Goal: Information Seeking & Learning: Check status

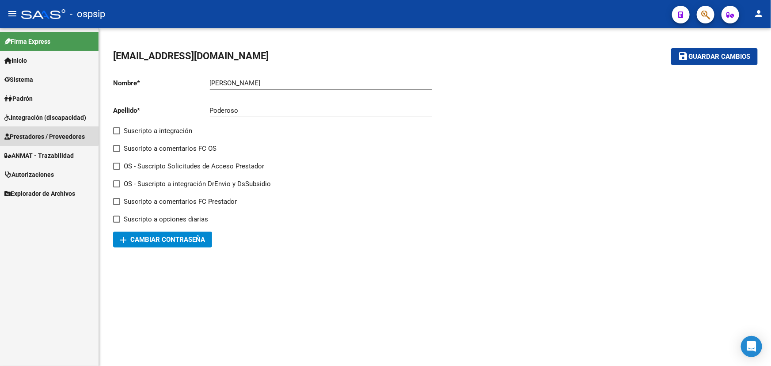
click at [44, 135] on span "Prestadores / Proveedores" at bounding box center [44, 137] width 80 height 10
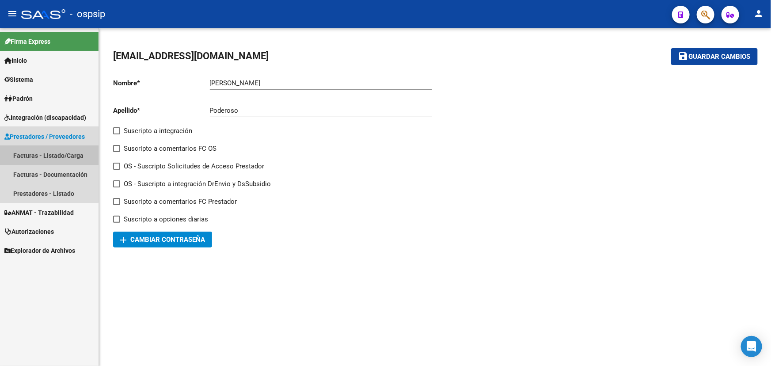
click at [46, 157] on link "Facturas - Listado/Carga" at bounding box center [49, 155] width 99 height 19
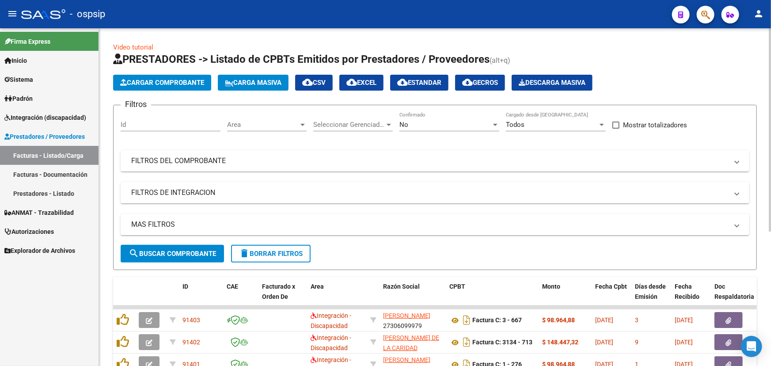
click at [210, 156] on mat-panel-title "FILTROS DEL COMPROBANTE" at bounding box center [429, 161] width 597 height 10
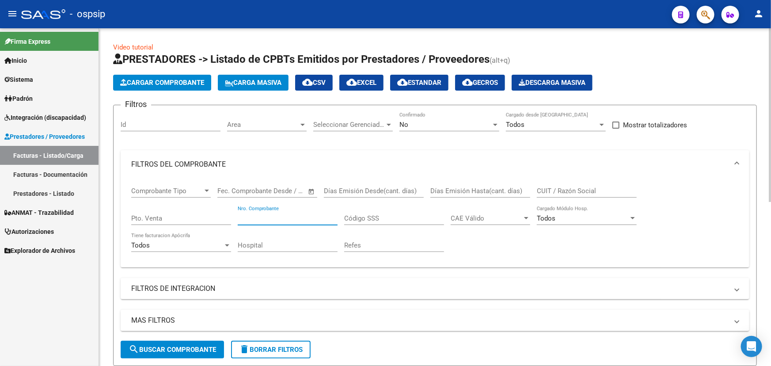
click at [267, 219] on input "Nro. Comprobante" at bounding box center [288, 218] width 100 height 8
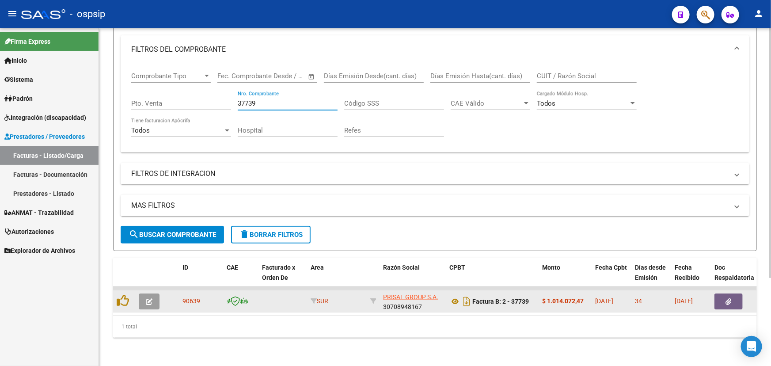
scroll to position [119, 0]
type input "37739"
click at [454, 297] on icon at bounding box center [455, 301] width 11 height 11
click at [141, 294] on button "button" at bounding box center [149, 302] width 21 height 16
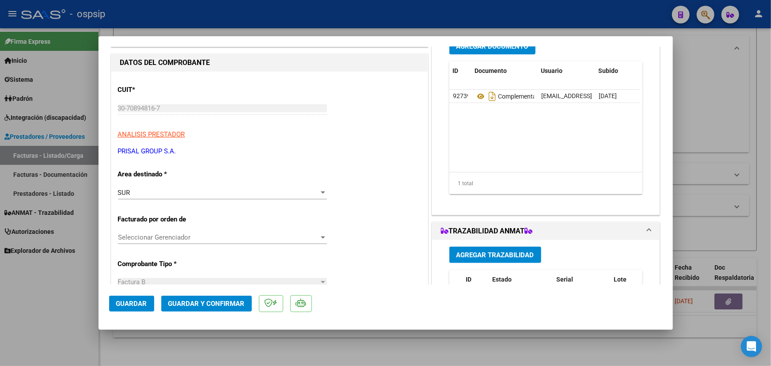
scroll to position [241, 0]
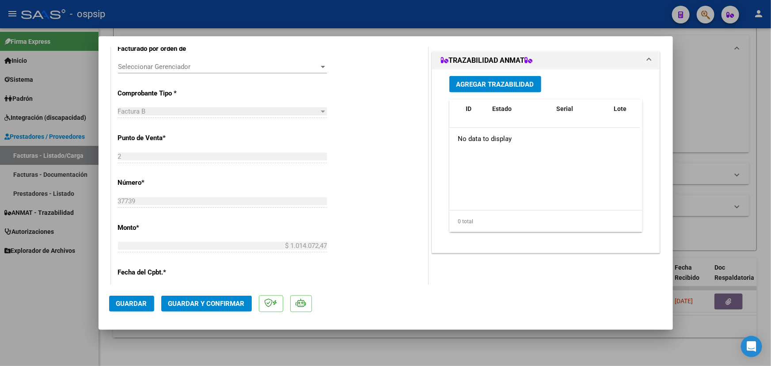
click at [476, 84] on span "Agregar Trazabilidad" at bounding box center [496, 84] width 78 height 8
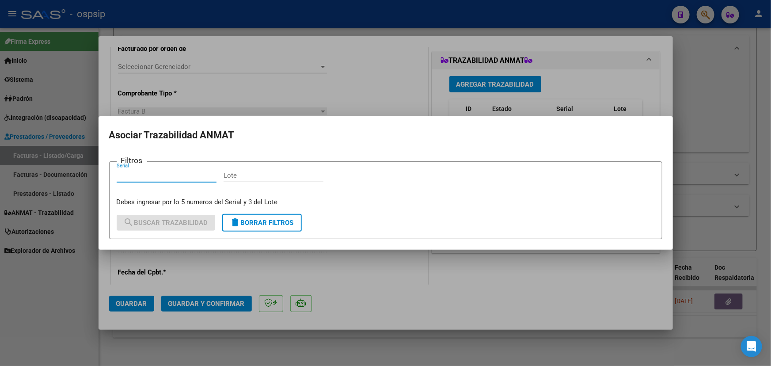
paste input "0416386825"
type input "0416386825"
paste input "RT6GP48"
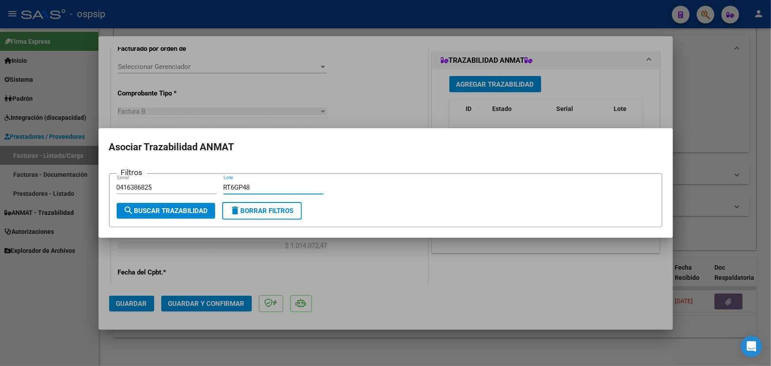
type input "RT6GP48"
click at [182, 213] on span "search Buscar Trazabilidad" at bounding box center [166, 211] width 84 height 8
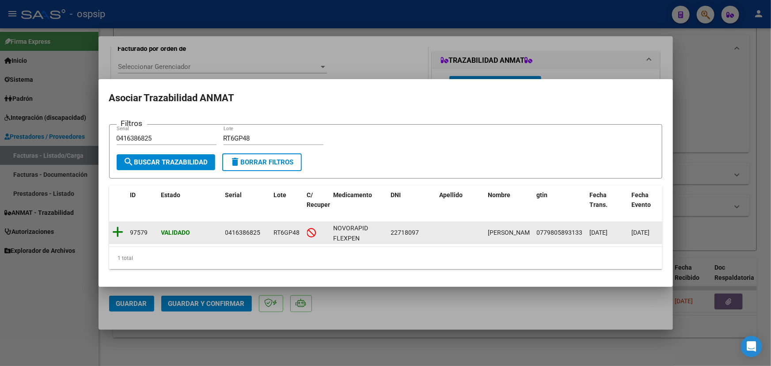
click at [122, 229] on icon at bounding box center [118, 232] width 11 height 12
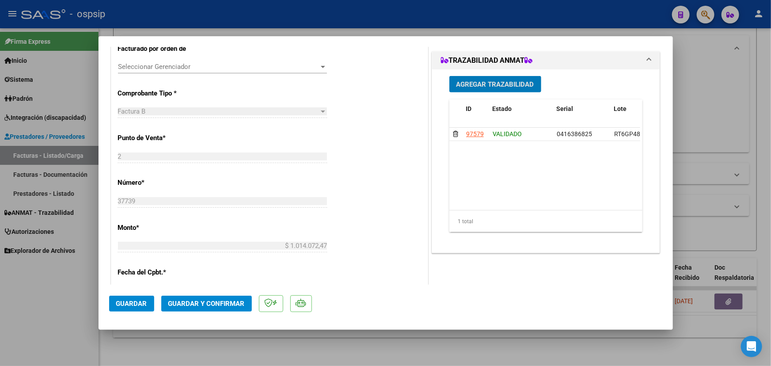
click at [469, 85] on span "Agregar Trazabilidad" at bounding box center [496, 84] width 78 height 8
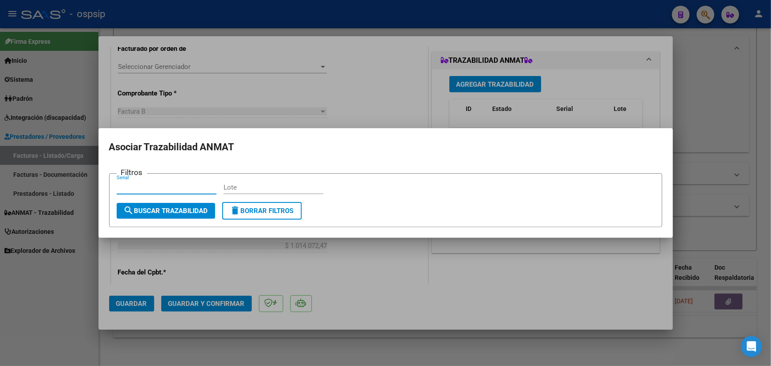
paste input "1256645706"
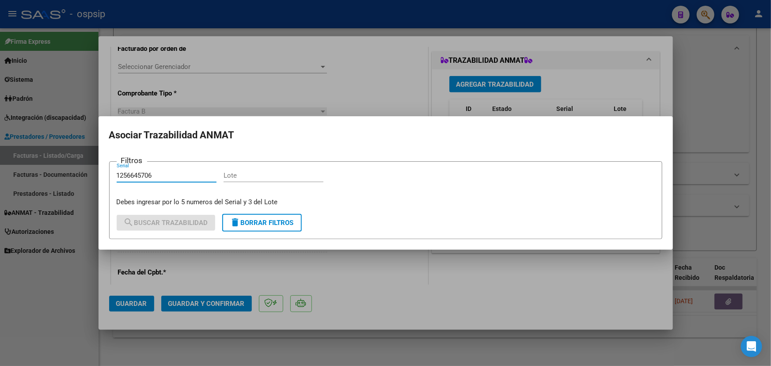
type input "1256645706"
paste input "RP5P401"
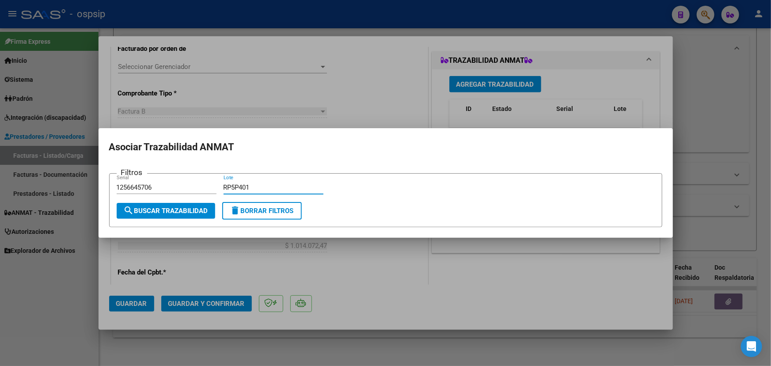
type input "RP5P401"
click at [164, 212] on span "search Buscar Trazabilidad" at bounding box center [166, 211] width 84 height 8
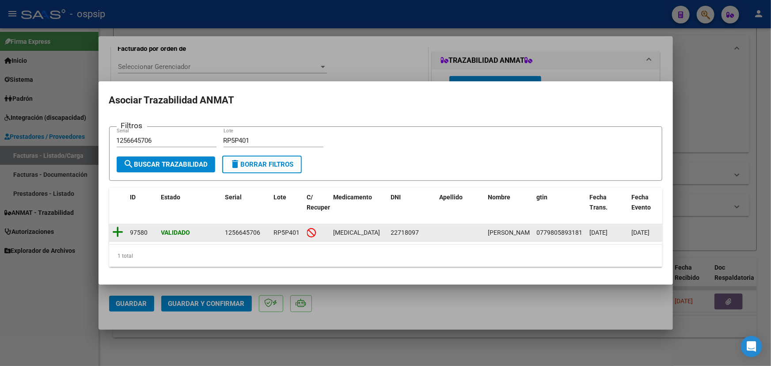
click at [116, 227] on icon at bounding box center [118, 232] width 11 height 12
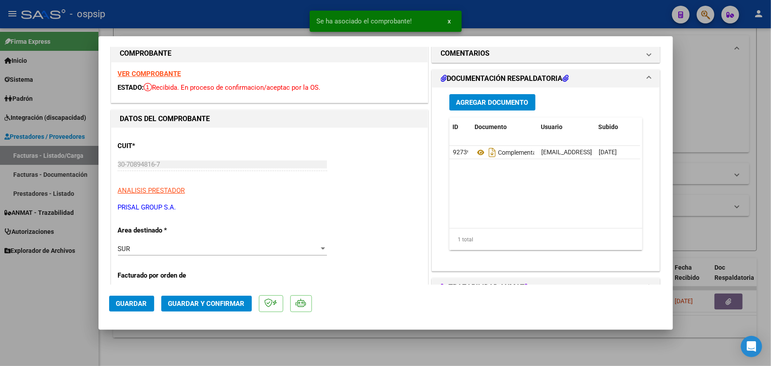
scroll to position [0, 0]
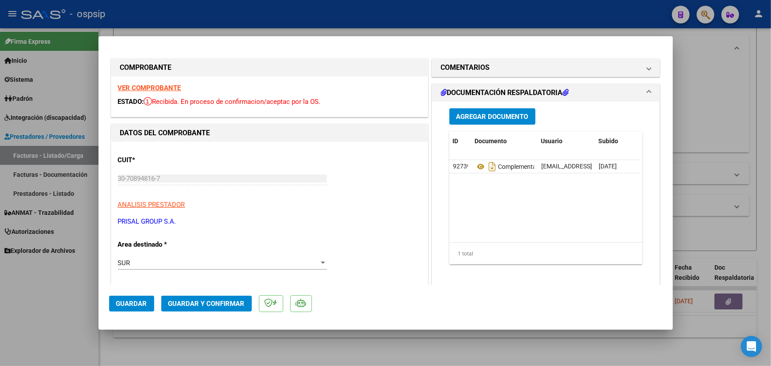
click at [204, 303] on span "Guardar y Confirmar" at bounding box center [206, 304] width 76 height 8
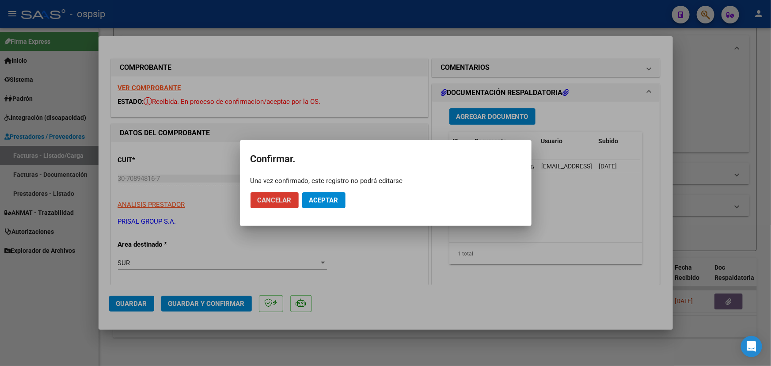
click at [324, 195] on button "Aceptar" at bounding box center [323, 200] width 43 height 16
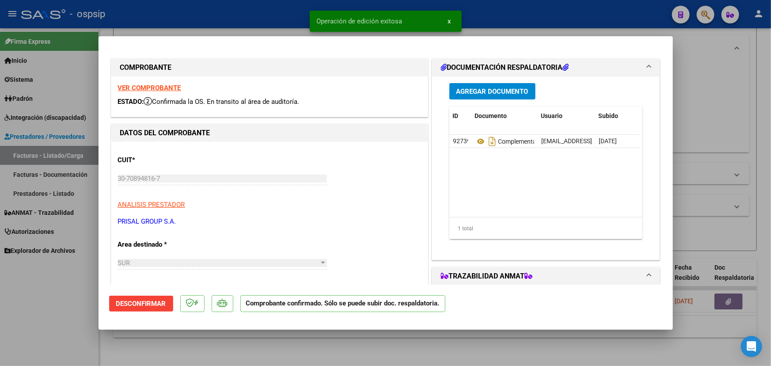
type input "$ 0,00"
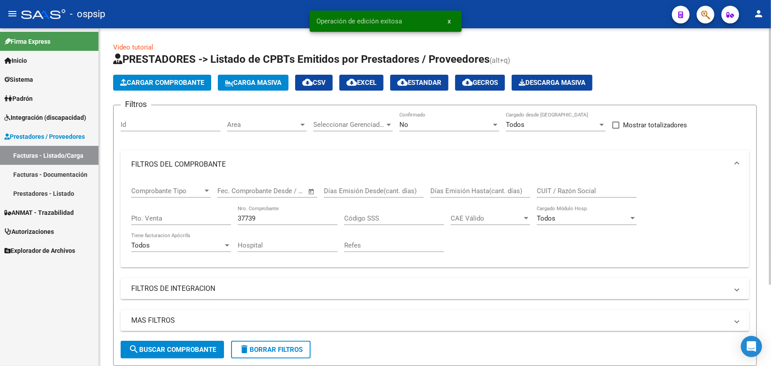
click at [473, 121] on div "No" at bounding box center [446, 125] width 92 height 8
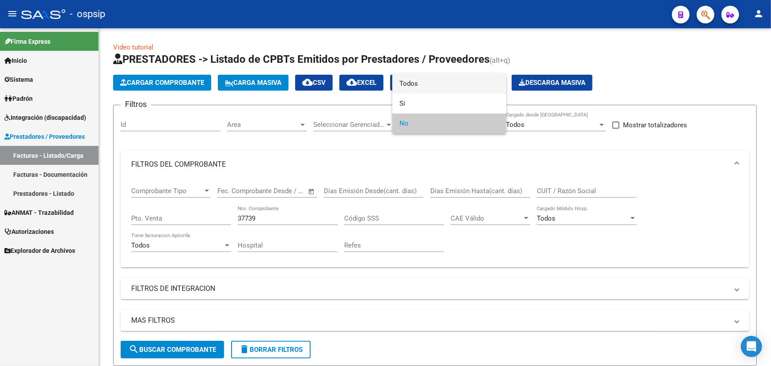
click at [451, 79] on span "Todos" at bounding box center [450, 84] width 100 height 20
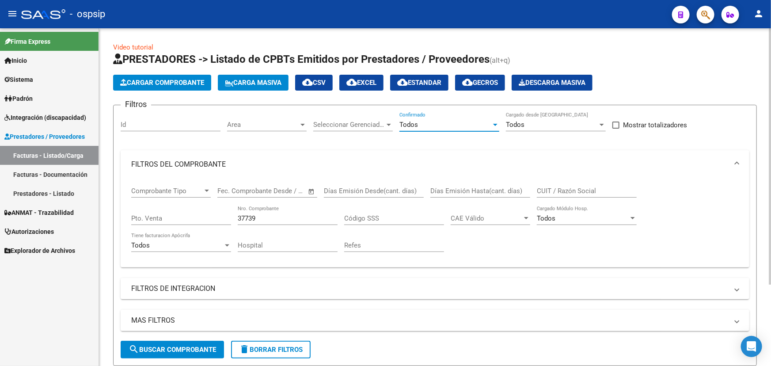
click at [186, 350] on span "search Buscar Comprobante" at bounding box center [173, 350] width 88 height 8
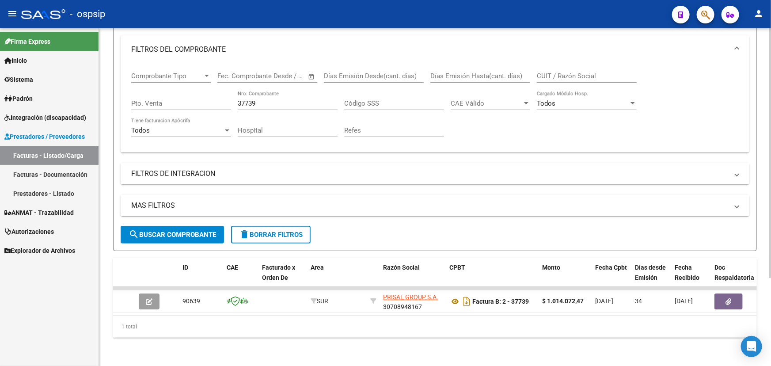
click at [246, 100] on input "37739" at bounding box center [288, 103] width 100 height 8
type input "37740"
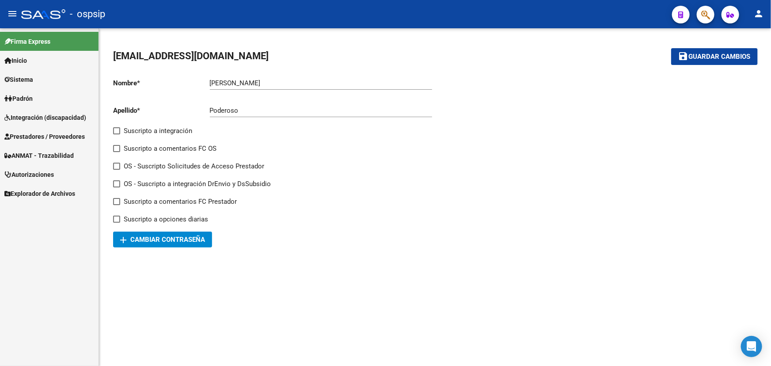
click at [52, 137] on span "Prestadores / Proveedores" at bounding box center [44, 137] width 80 height 10
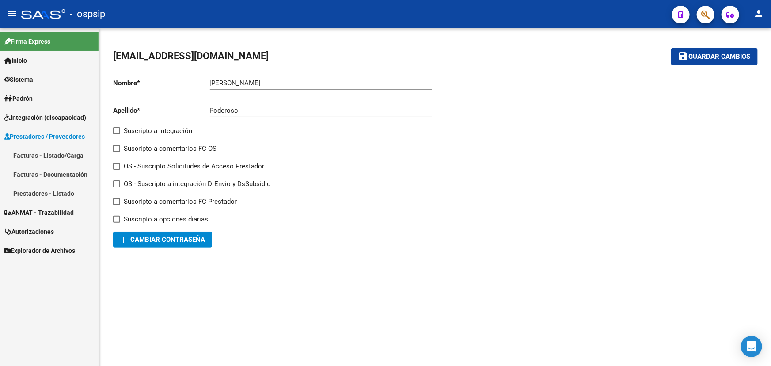
click at [47, 152] on link "Facturas - Listado/Carga" at bounding box center [49, 155] width 99 height 19
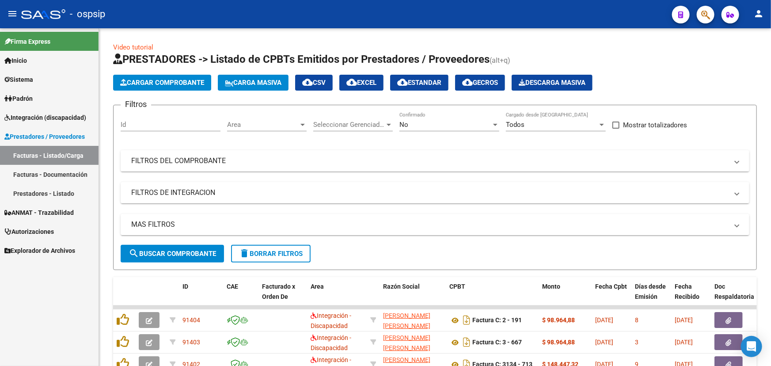
click at [32, 213] on span "ANMAT - Trazabilidad" at bounding box center [38, 213] width 69 height 10
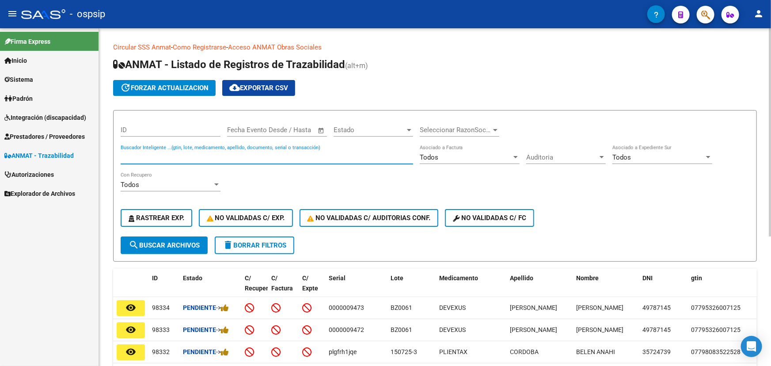
paste input "0416386825"
click at [168, 241] on span "search Buscar Archivos" at bounding box center [164, 245] width 71 height 8
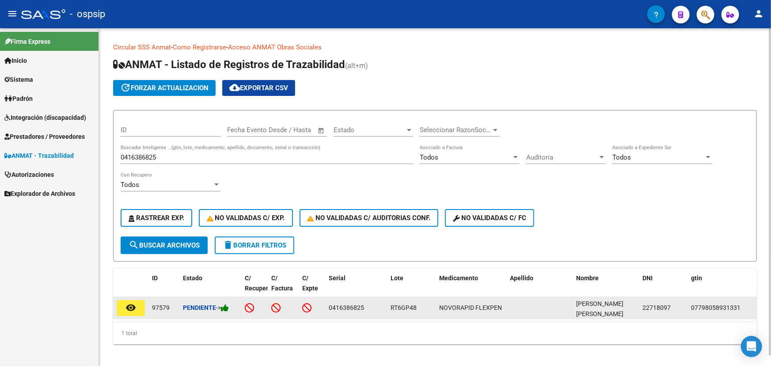
click at [228, 307] on icon at bounding box center [225, 308] width 8 height 8
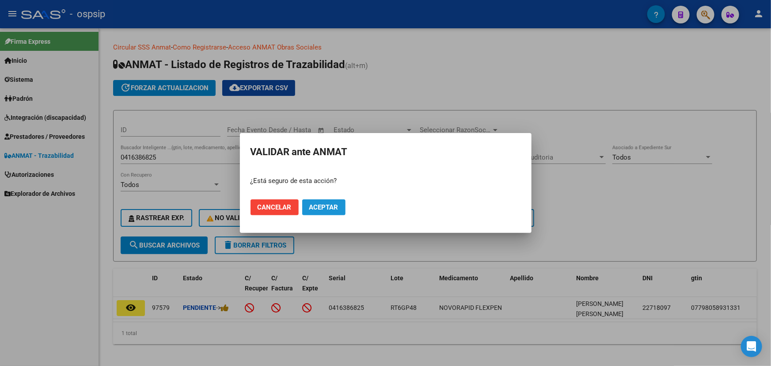
click at [331, 210] on span "Aceptar" at bounding box center [323, 207] width 29 height 8
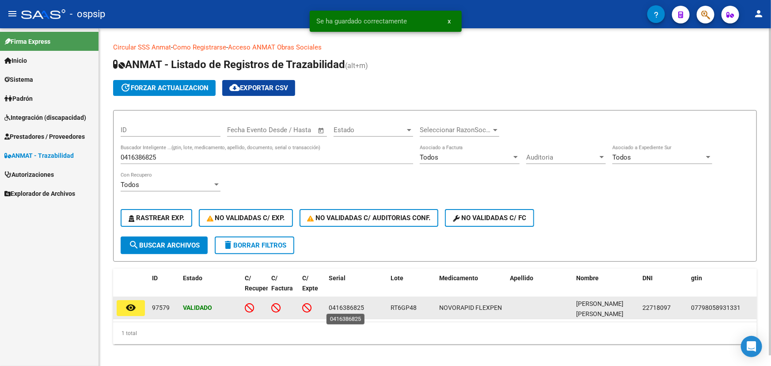
click at [338, 304] on span "0416386825" at bounding box center [346, 307] width 35 height 7
copy span "0416386825"
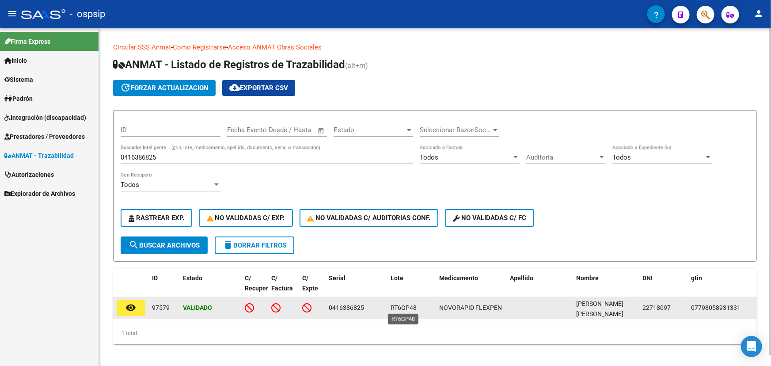
click at [397, 306] on span "RT6GP48" at bounding box center [404, 307] width 26 height 7
copy span "RT6GP48"
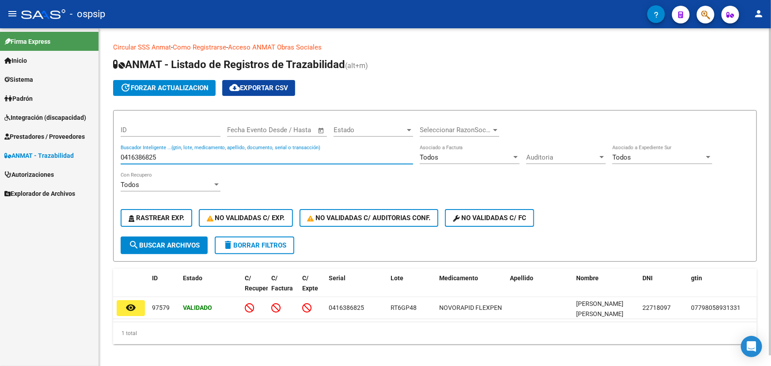
click at [151, 154] on input "0416386825" at bounding box center [267, 157] width 293 height 8
paste input "1256645706"
type input "1256645706"
click at [173, 246] on span "search Buscar Archivos" at bounding box center [164, 245] width 71 height 8
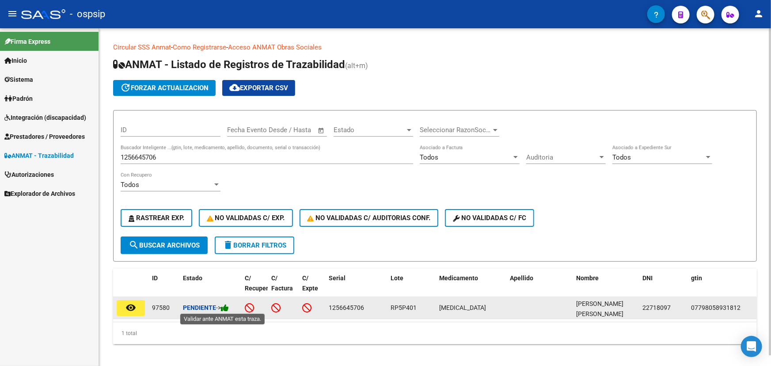
click at [228, 305] on icon at bounding box center [225, 308] width 8 height 8
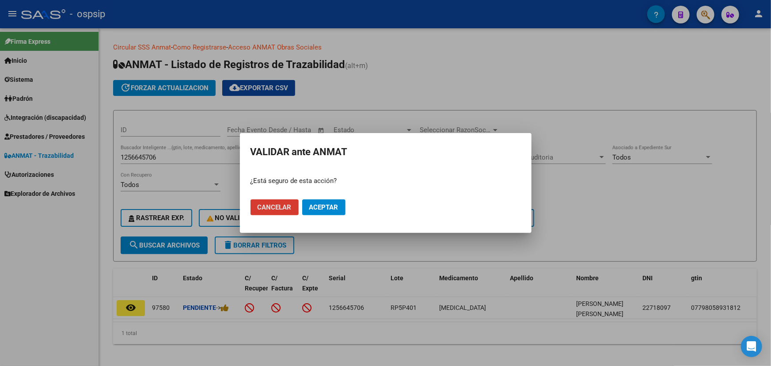
click at [310, 203] on span "Aceptar" at bounding box center [323, 207] width 29 height 8
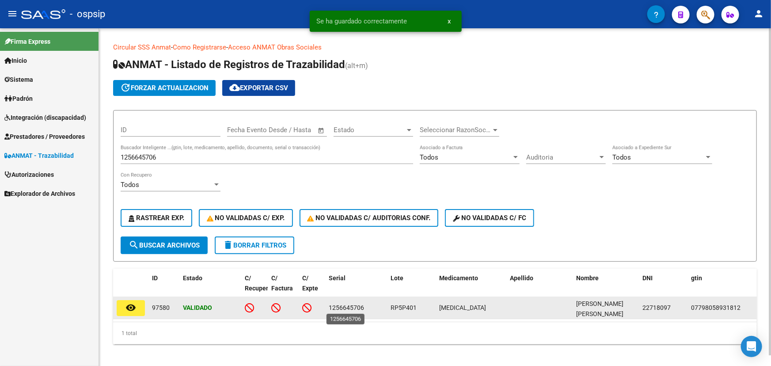
click at [349, 307] on span "1256645706" at bounding box center [346, 307] width 35 height 7
copy span "1256645706"
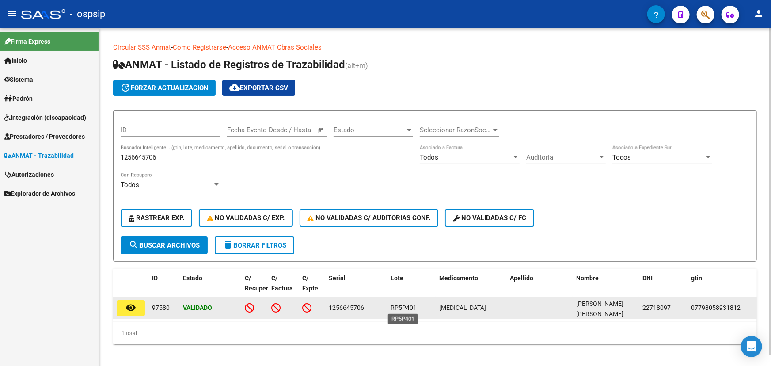
click at [405, 307] on span "RP5P401" at bounding box center [404, 307] width 26 height 7
copy span "RP5P401"
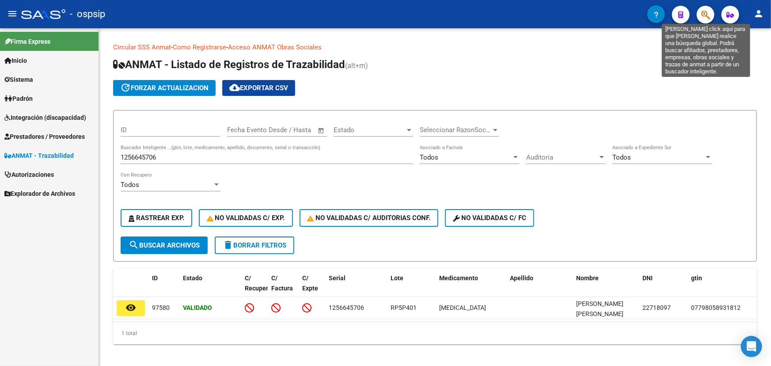
click at [704, 12] on icon "button" at bounding box center [706, 15] width 9 height 10
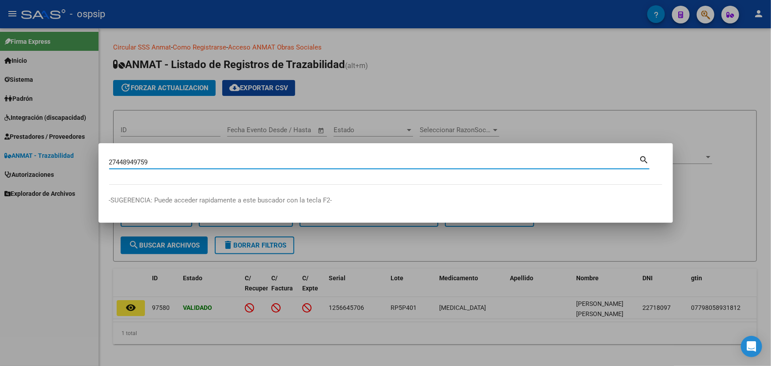
type input "27448949759"
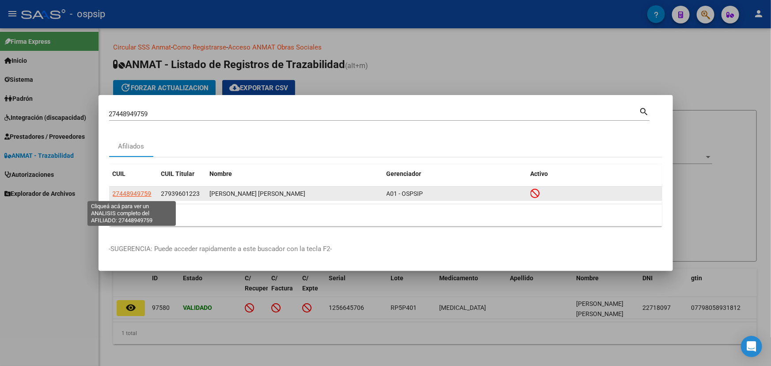
click at [140, 195] on span "27448949759" at bounding box center [132, 193] width 39 height 7
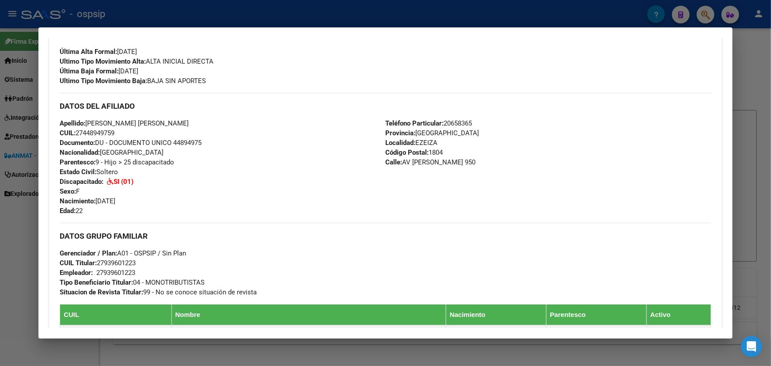
scroll to position [201, 0]
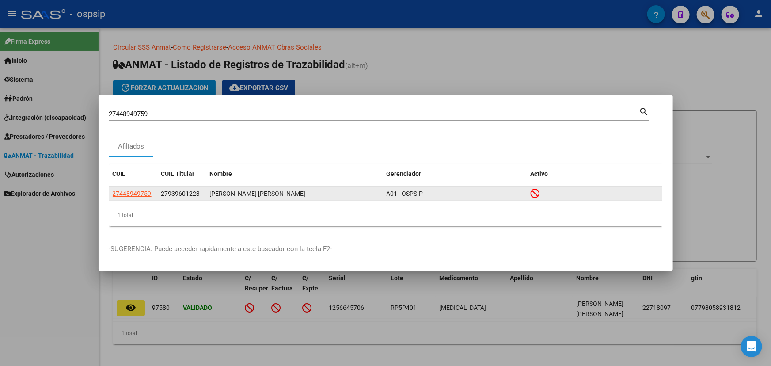
drag, startPoint x: 109, startPoint y: 193, endPoint x: 152, endPoint y: 191, distance: 42.9
click at [152, 191] on datatable-body-cell "27448949759" at bounding box center [133, 194] width 49 height 14
copy span "27448949759"
